Goal: Transaction & Acquisition: Book appointment/travel/reservation

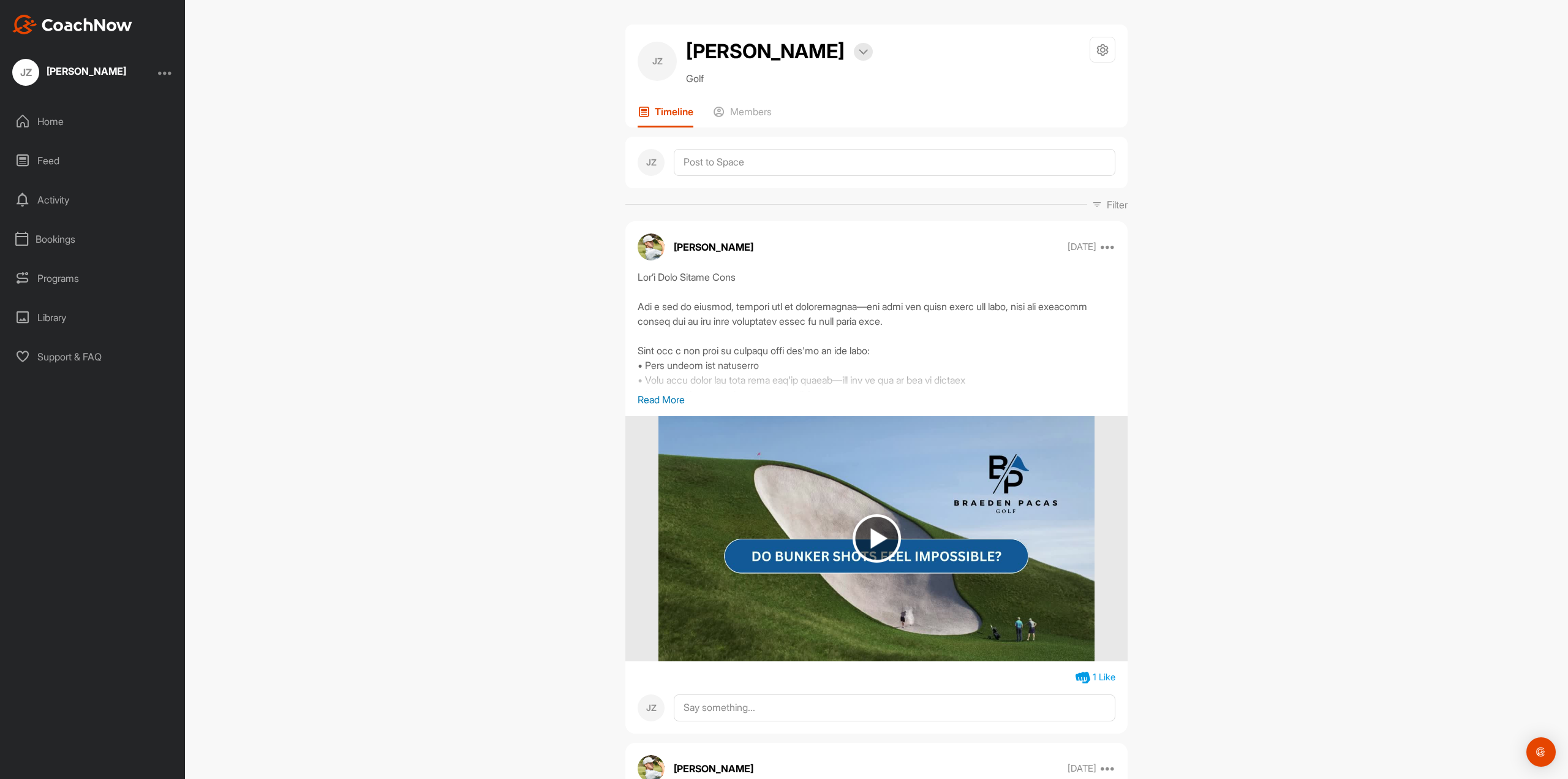
click at [102, 234] on div "Bookings" at bounding box center [93, 239] width 173 height 30
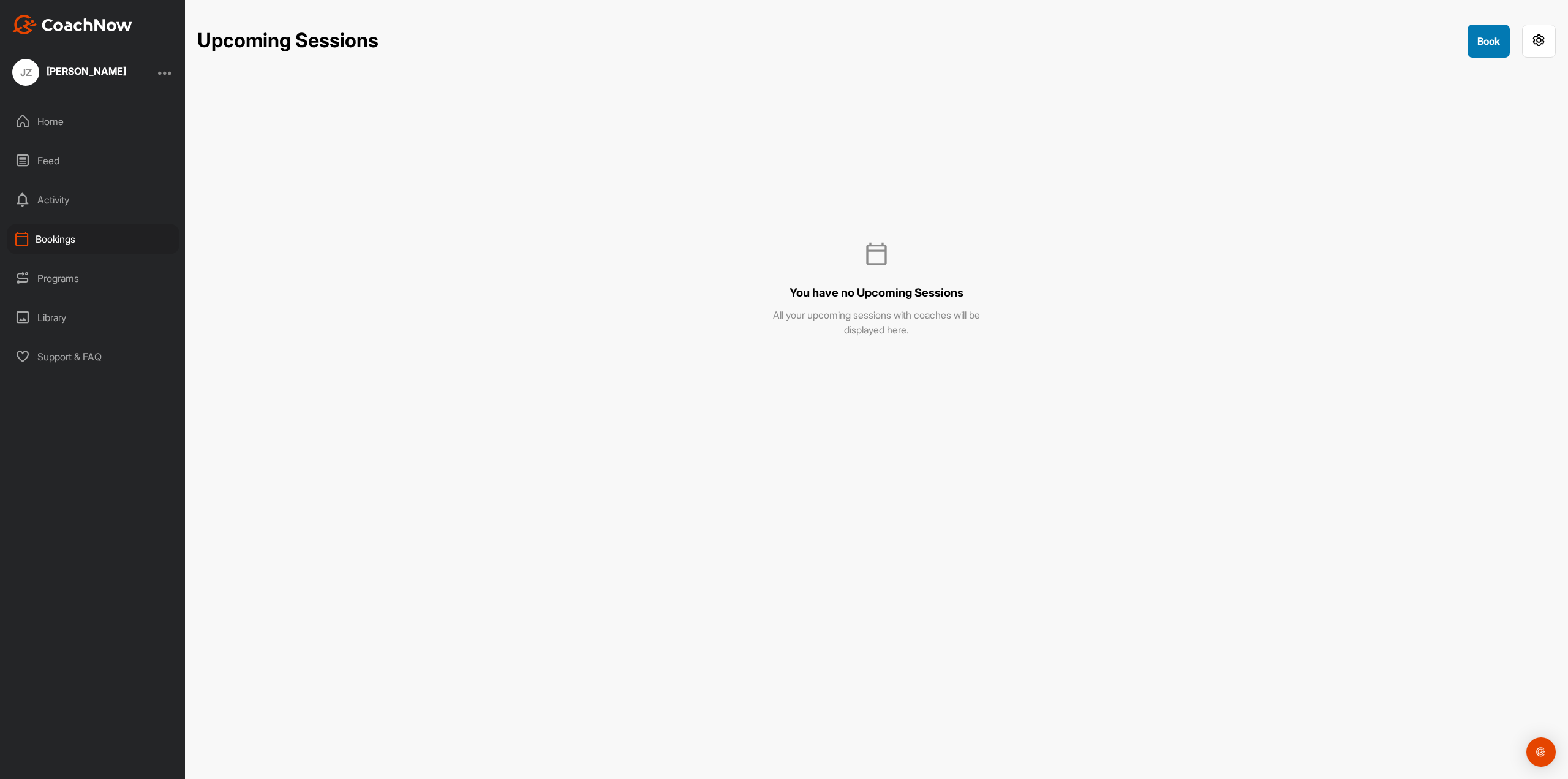
click at [1477, 44] on button "Book" at bounding box center [1489, 41] width 43 height 33
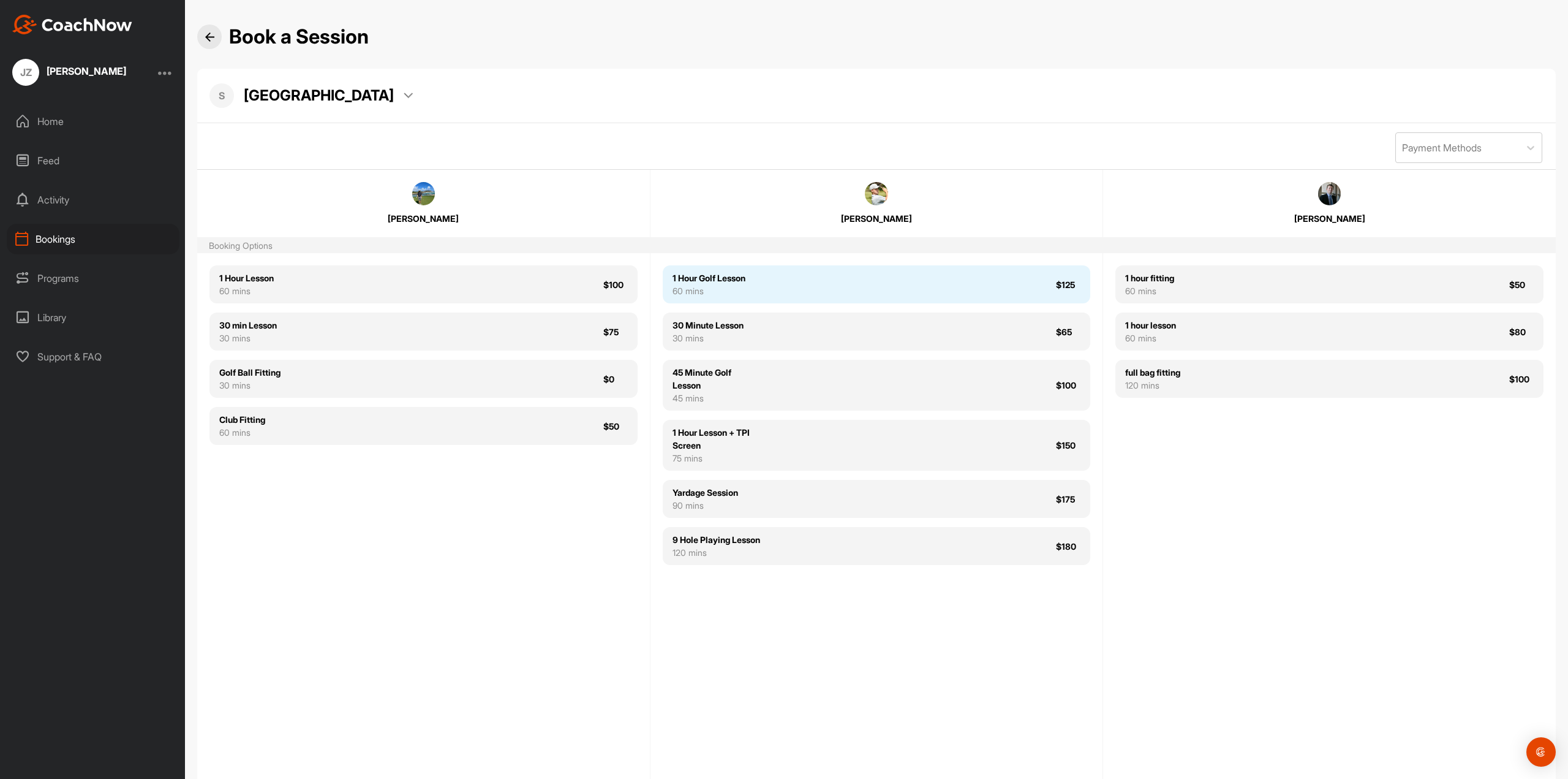
click at [787, 285] on div "1 Hour Golf Lesson 60 mins $125" at bounding box center [876, 284] width 428 height 38
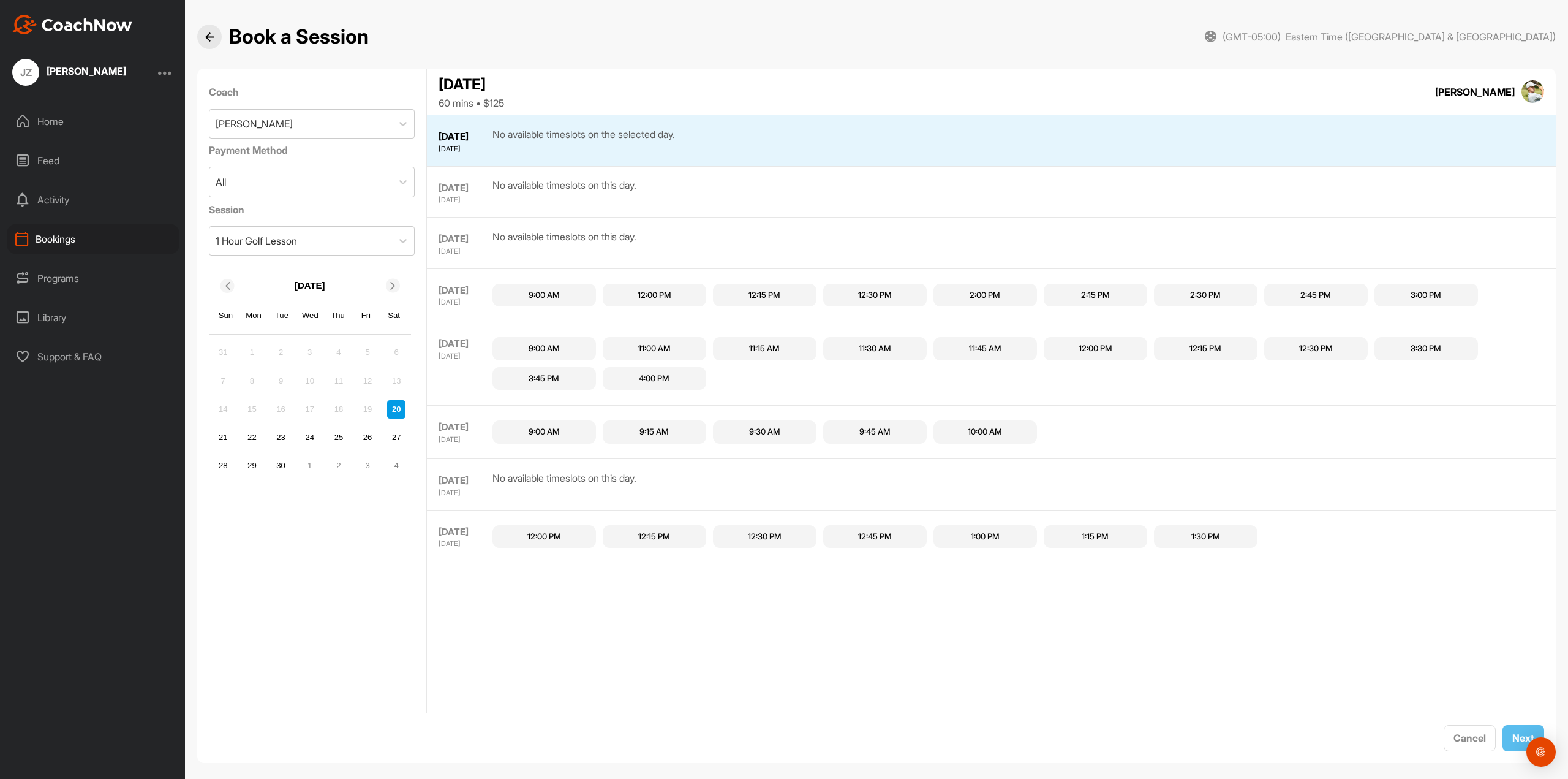
scroll to position [12, 0]
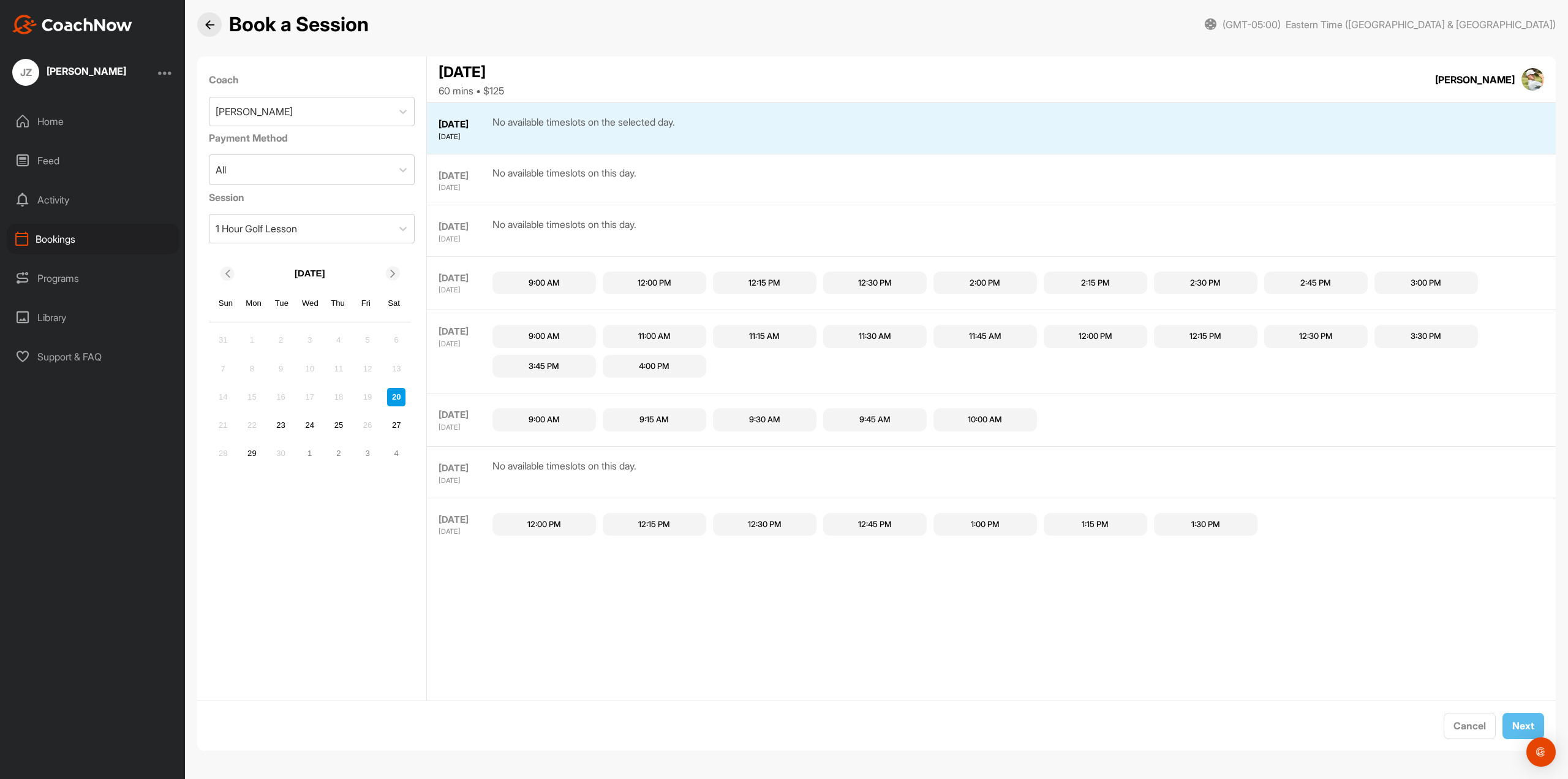
click at [279, 457] on div "30" at bounding box center [280, 452] width 18 height 18
click at [279, 453] on div "30" at bounding box center [280, 452] width 18 height 18
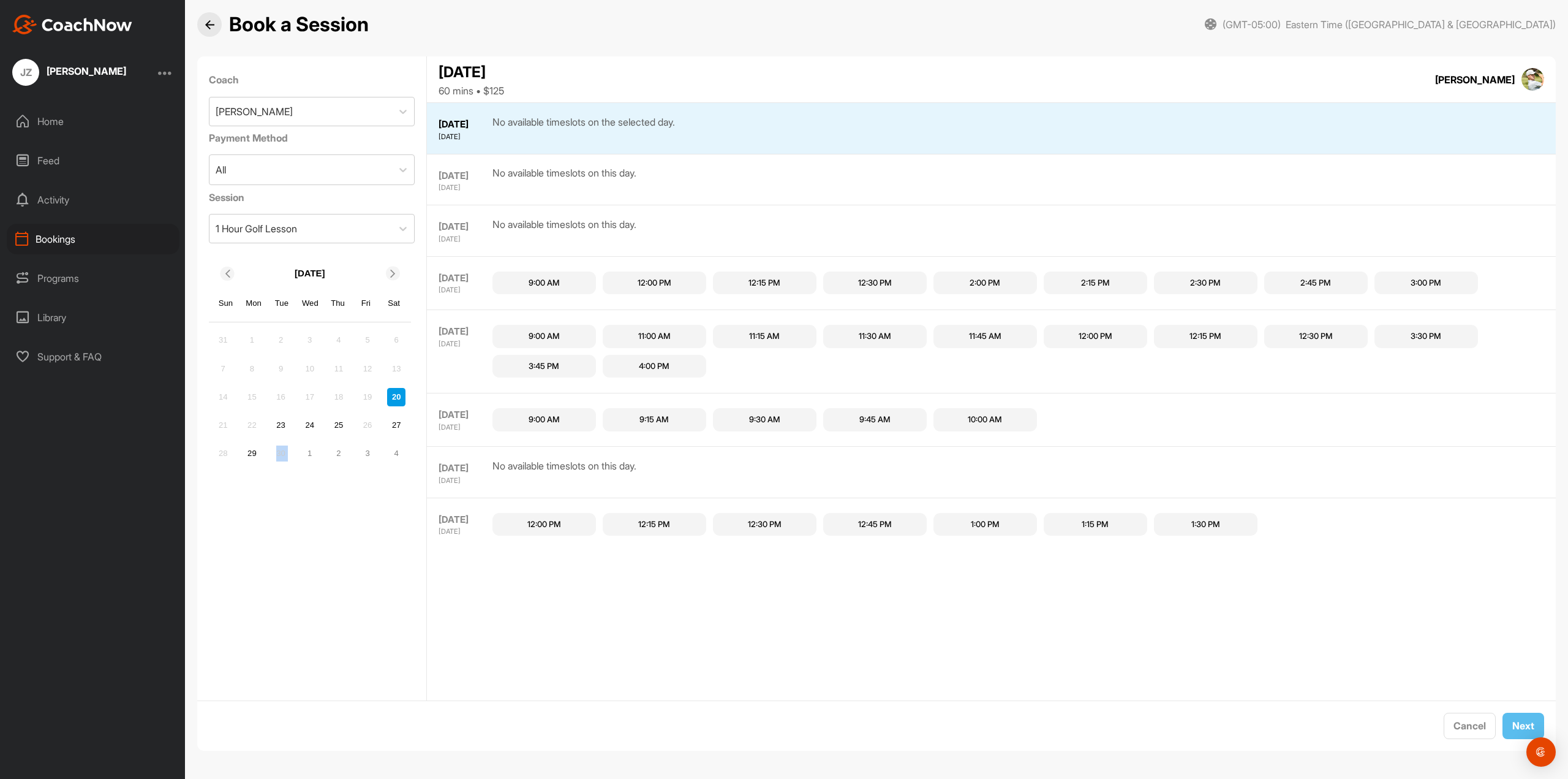
click at [291, 469] on div "[DATE] Sun Mon Tue Wed Thu Fri Sat 31 1 2 3 4 5 6 7 8 9 10 11 12 13 14 15 16 17…" at bounding box center [310, 364] width 203 height 214
click at [395, 428] on div "27" at bounding box center [396, 425] width 18 height 18
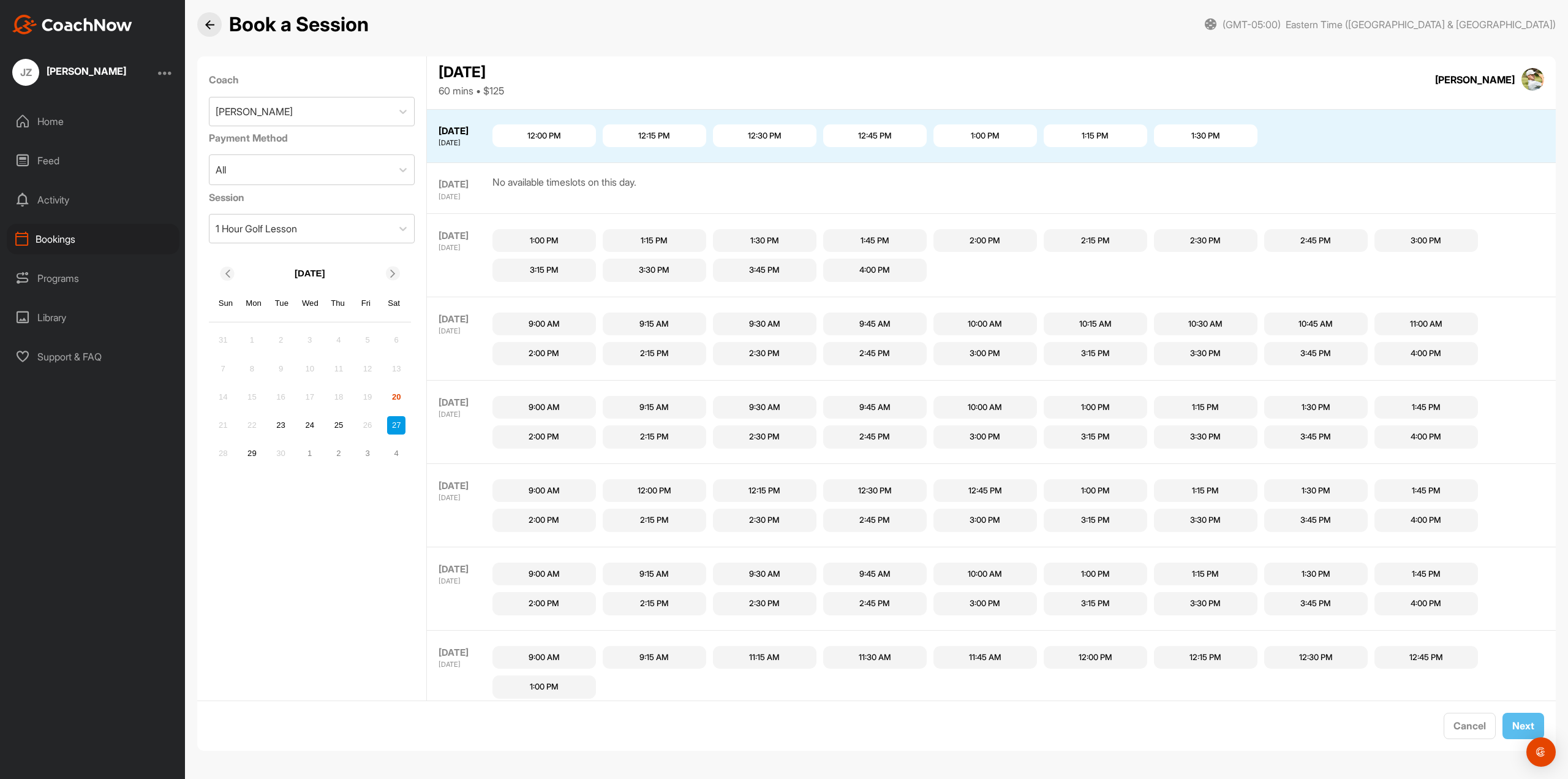
scroll to position [396, 0]
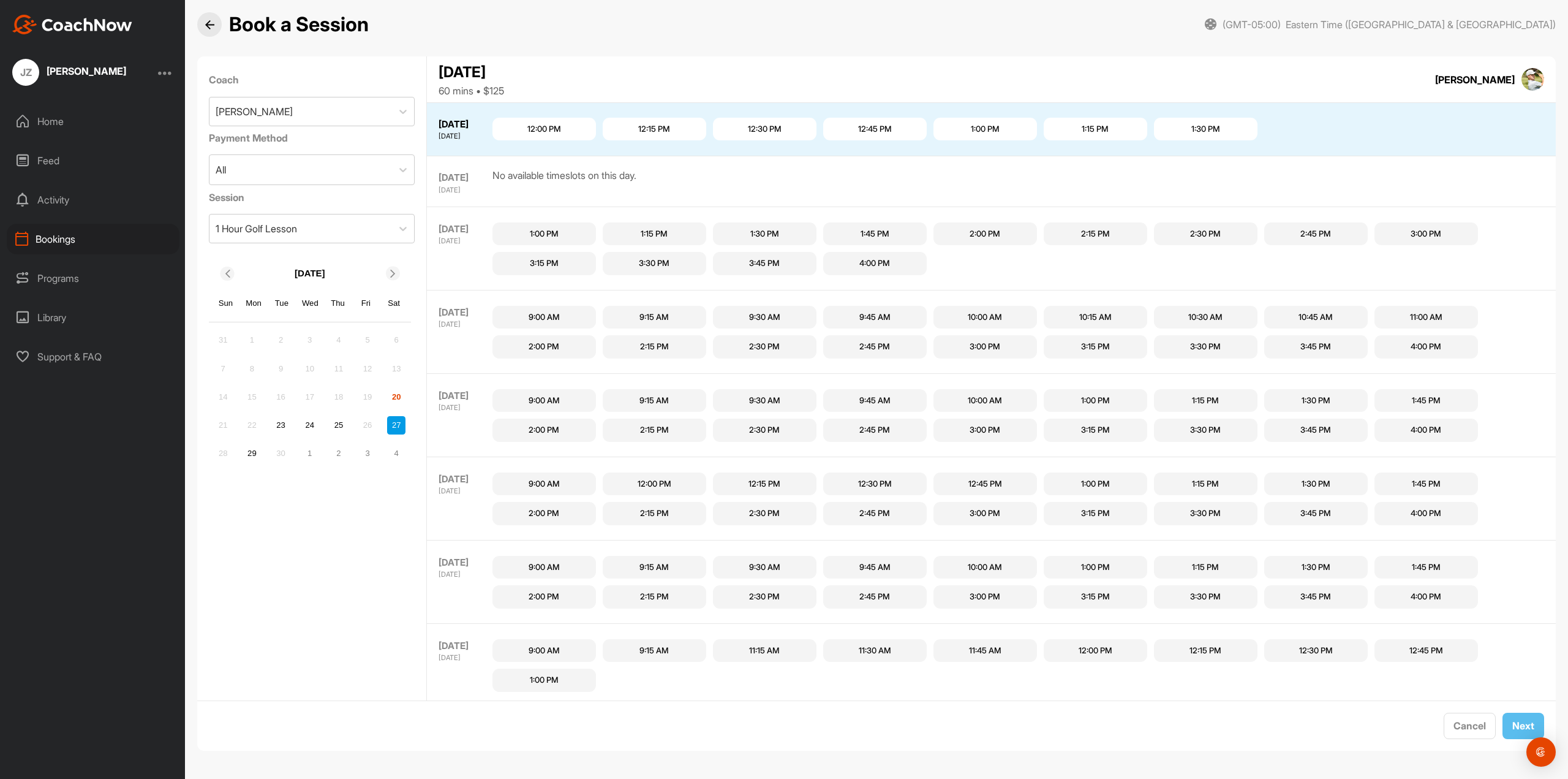
click at [550, 125] on div "12:00 PM" at bounding box center [544, 129] width 34 height 12
click at [564, 316] on div "9:00 AM" at bounding box center [543, 317] width 103 height 24
click at [279, 453] on div "30" at bounding box center [280, 452] width 18 height 18
click at [249, 456] on div "29" at bounding box center [251, 452] width 18 height 18
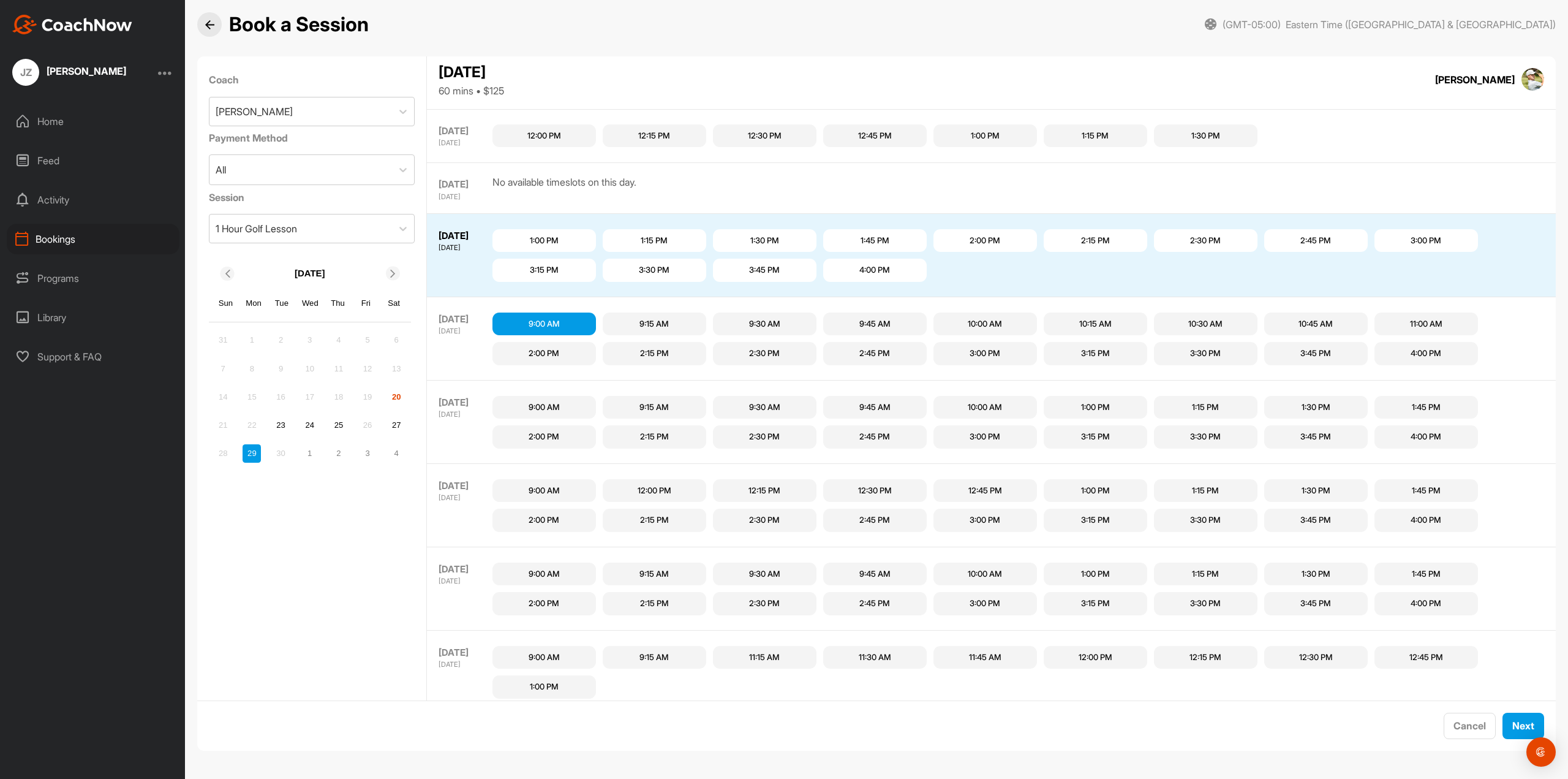
scroll to position [0, 0]
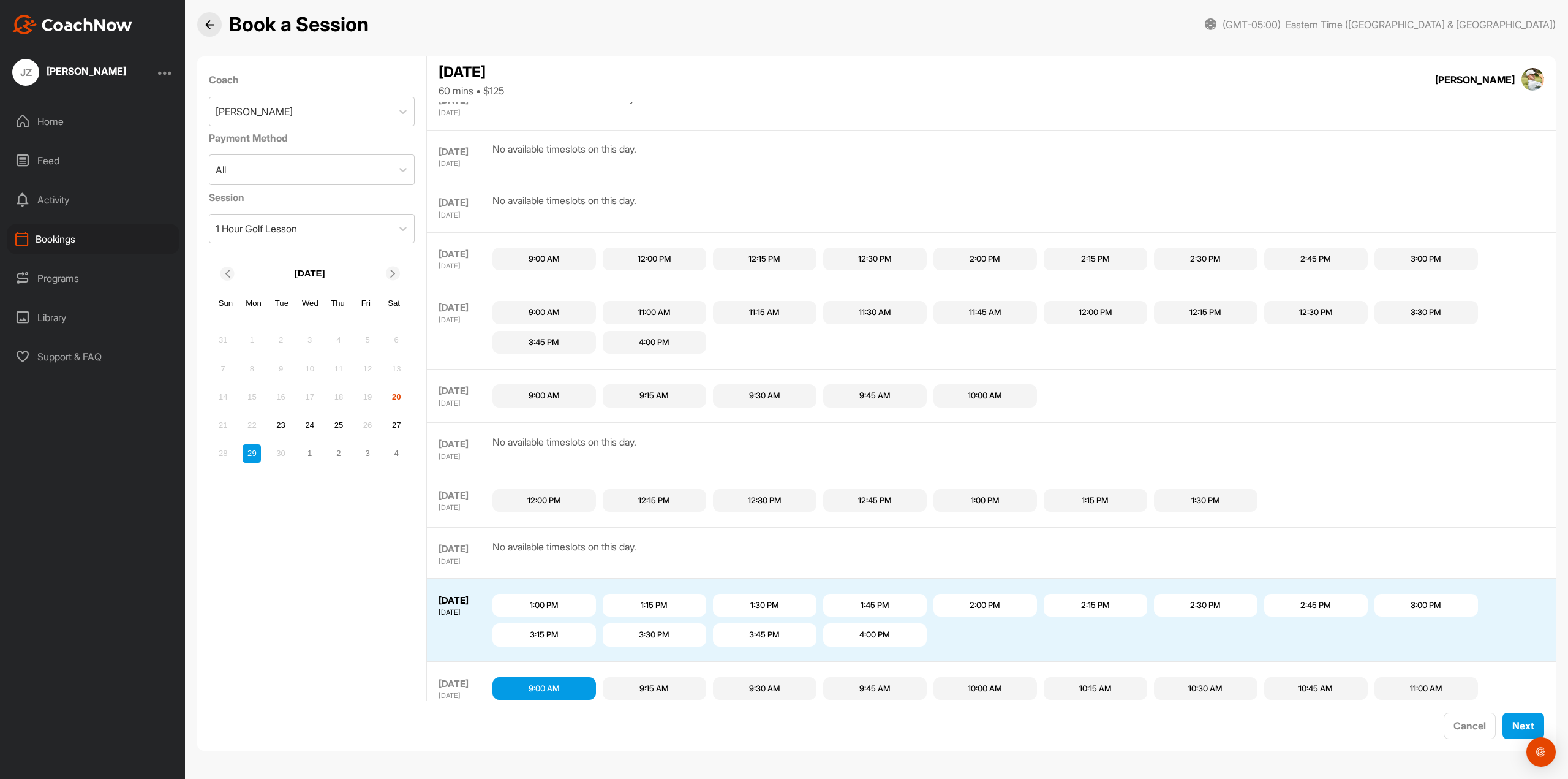
click at [565, 506] on div "12:00 PM" at bounding box center [543, 501] width 103 height 24
click at [1512, 727] on span "Next" at bounding box center [1523, 725] width 22 height 12
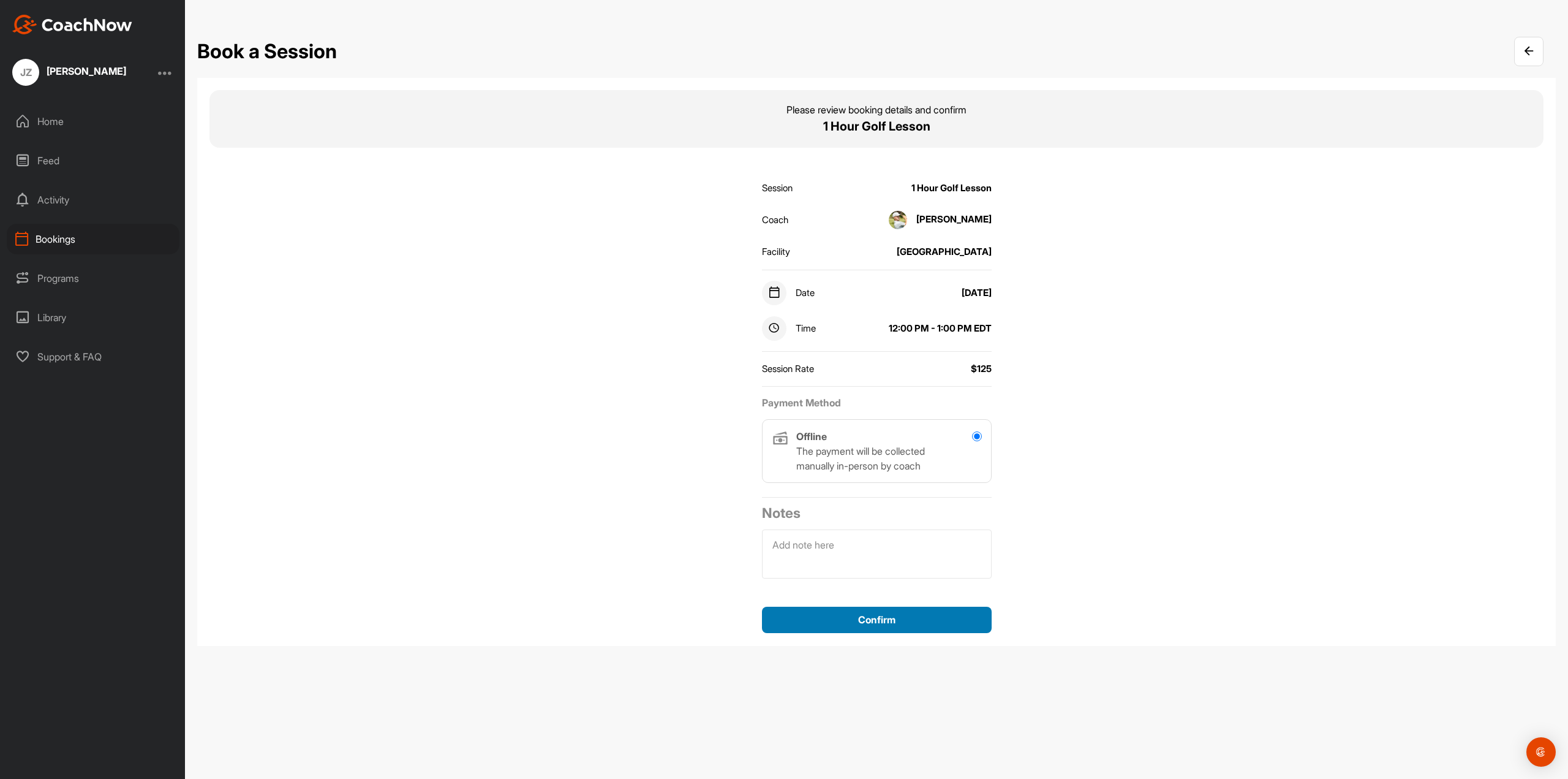
click at [916, 621] on div "Confirm" at bounding box center [877, 620] width 210 height 15
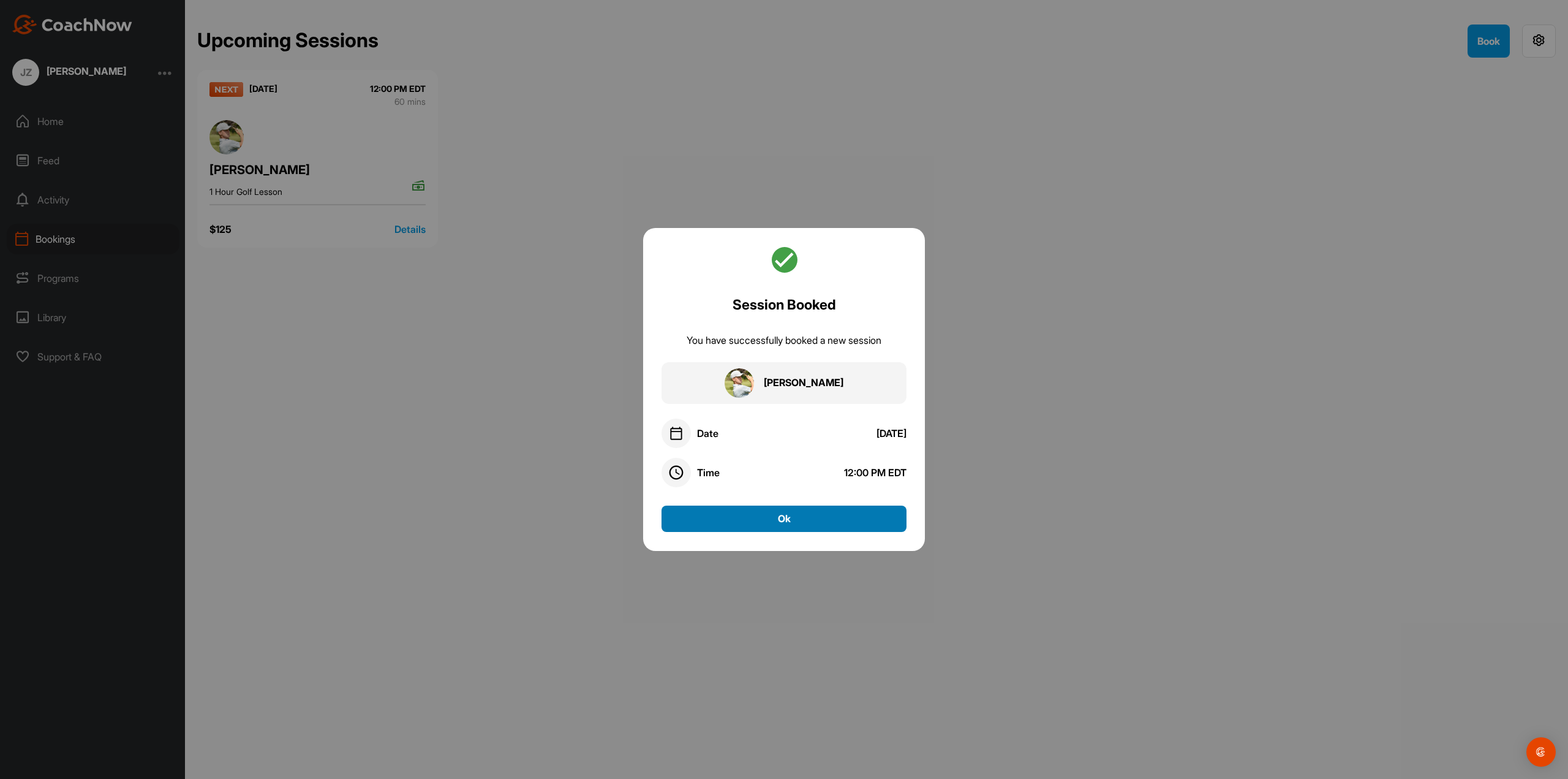
click at [794, 523] on button "Ok" at bounding box center [784, 519] width 245 height 27
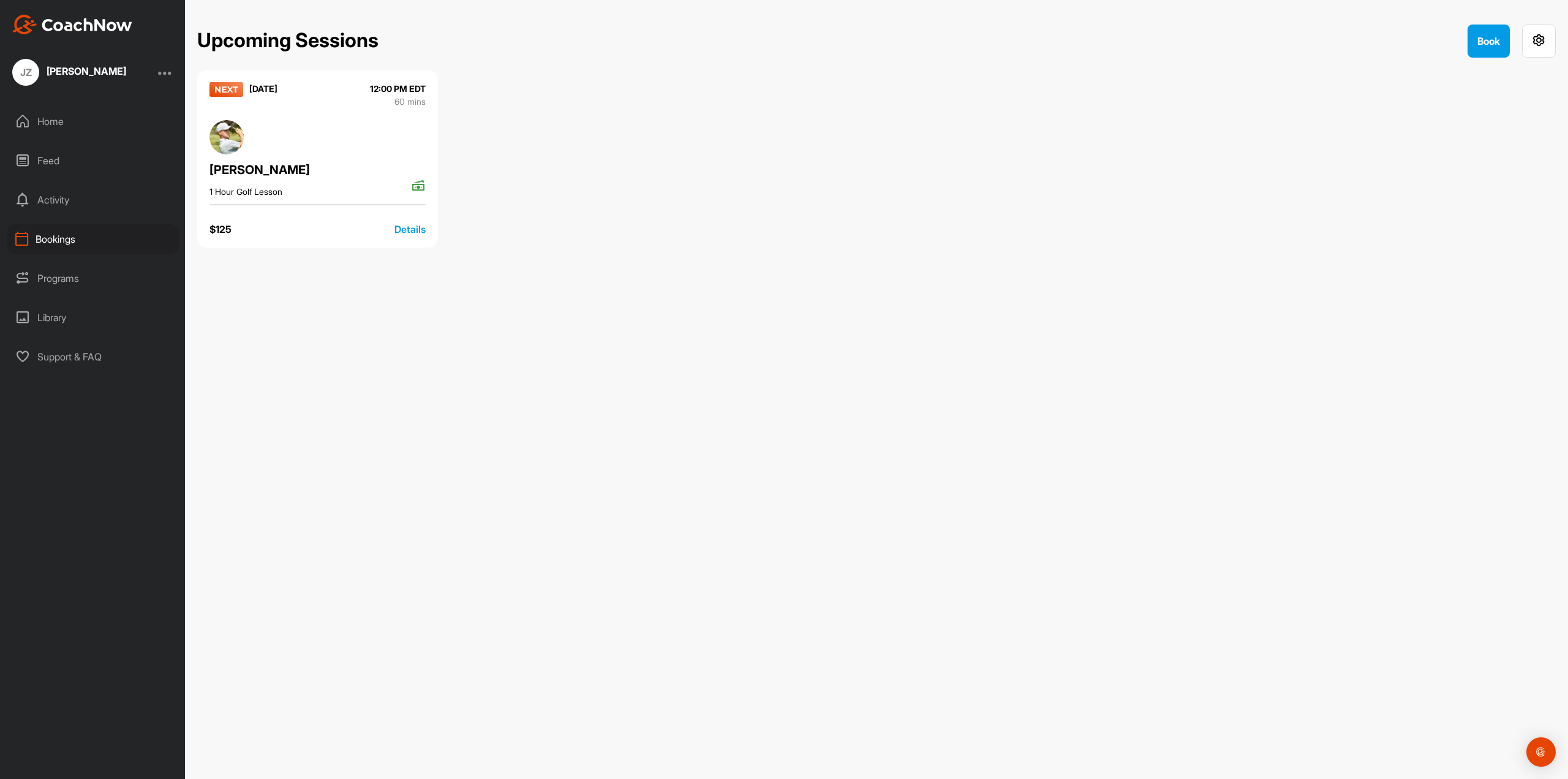
click at [907, 657] on div "Upcoming Sessions Book [DATE] 12:00 PM EDT 60 mins [PERSON_NAME] 1 Hour Golf Le…" at bounding box center [876, 389] width 1383 height 779
